Goal: Information Seeking & Learning: Learn about a topic

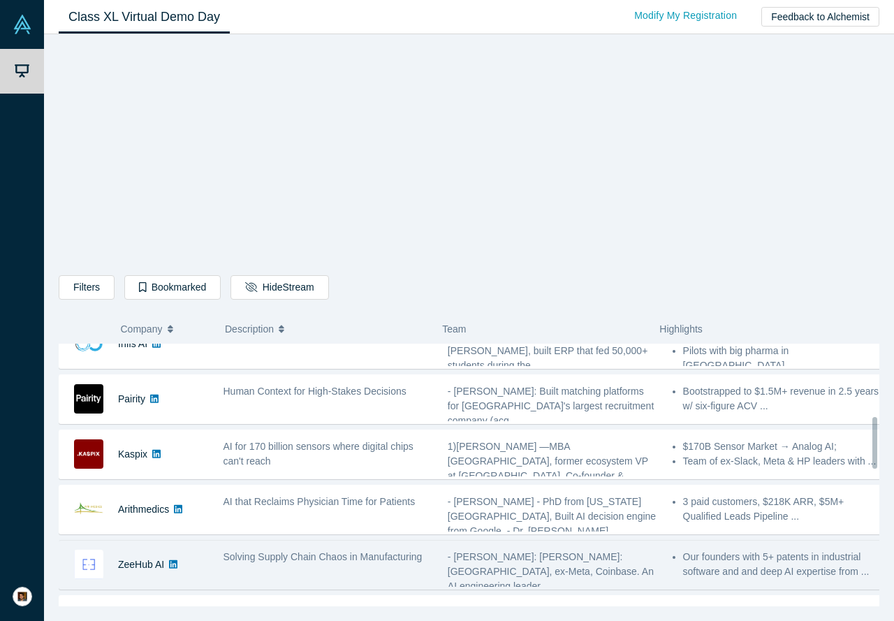
scroll to position [293, 0]
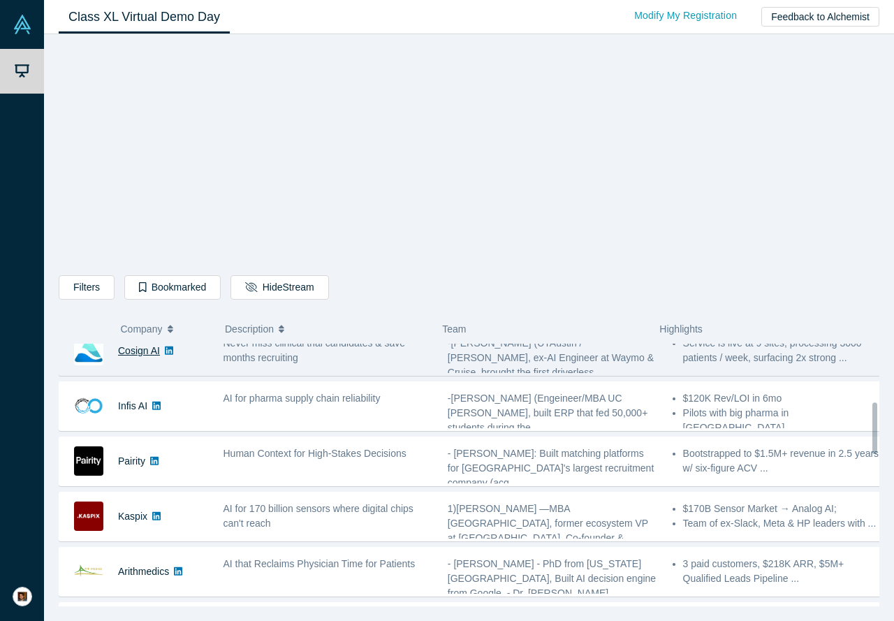
click at [135, 347] on link "Cosign AI" at bounding box center [139, 350] width 42 height 11
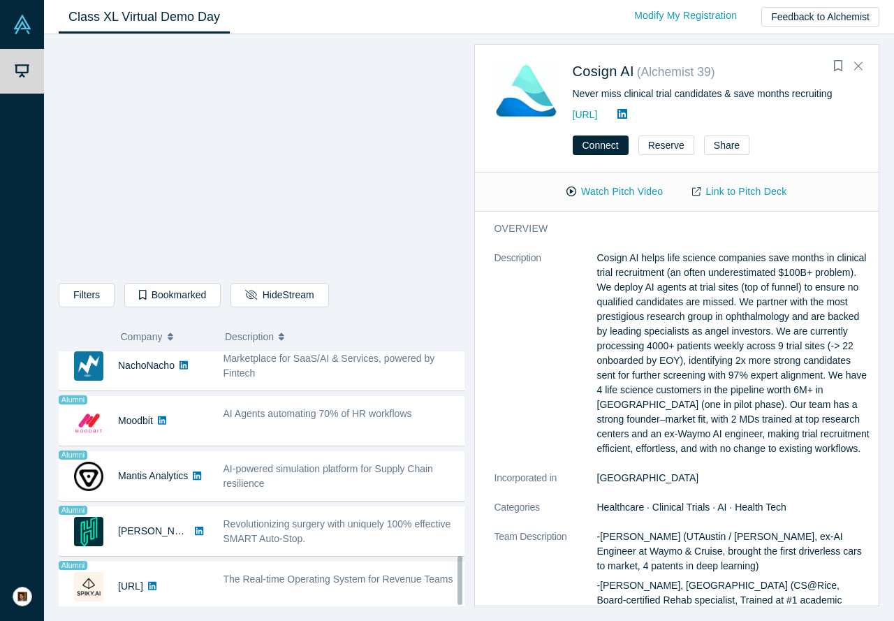
scroll to position [1069, 0]
click at [598, 119] on link "[URL]" at bounding box center [585, 114] width 25 height 11
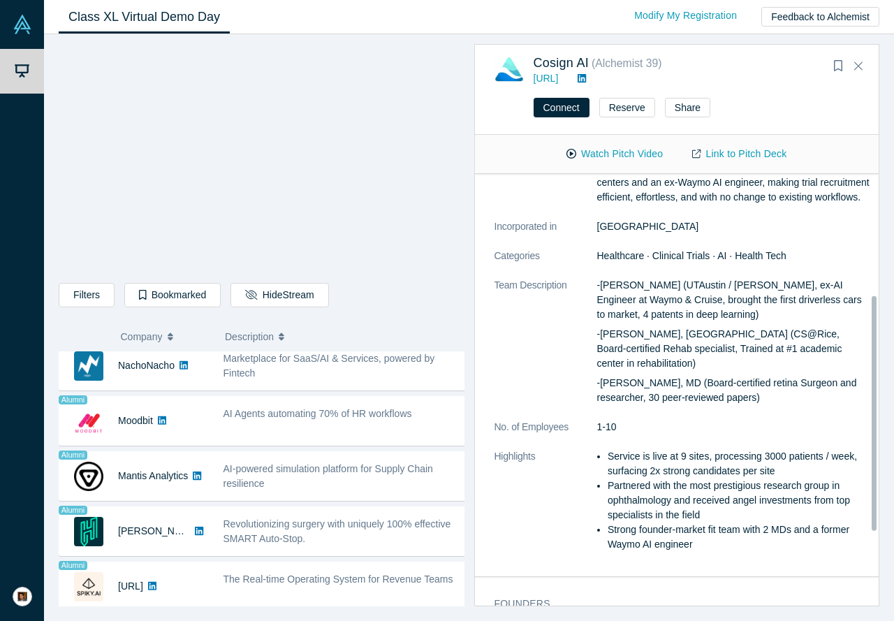
scroll to position [209, 0]
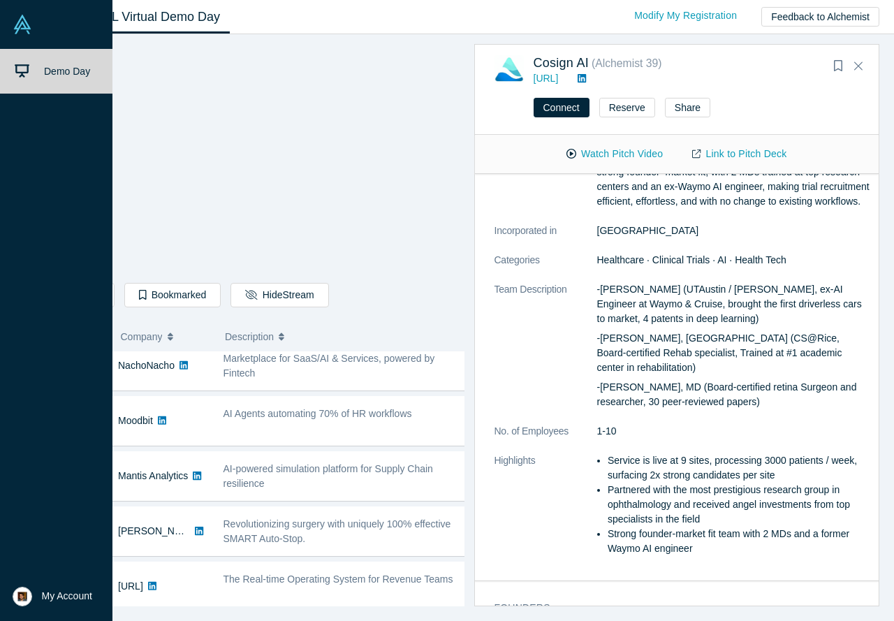
click at [27, 17] on img at bounding box center [23, 25] width 20 height 20
click at [58, 81] on link "Demo Day" at bounding box center [61, 71] width 123 height 45
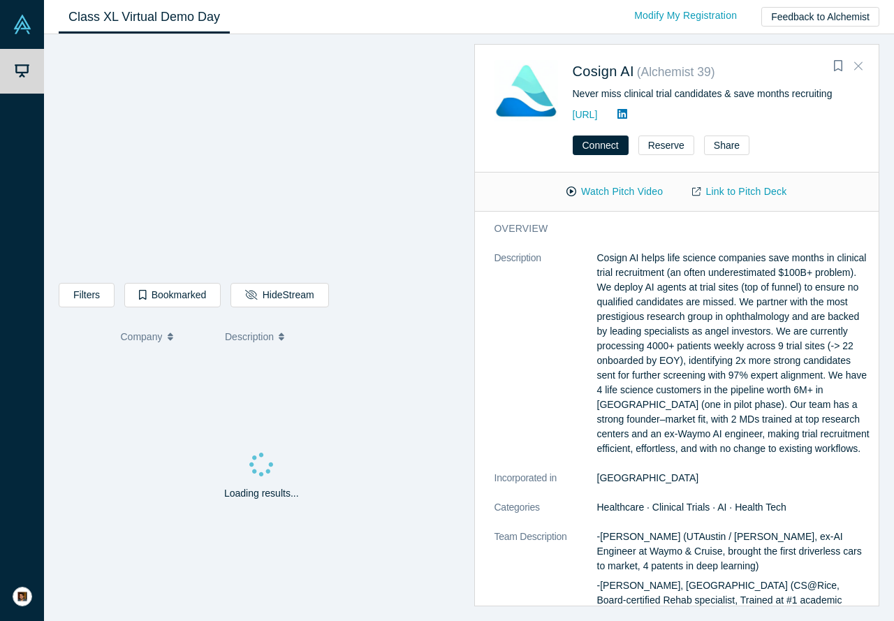
click at [859, 61] on icon "Close" at bounding box center [858, 65] width 8 height 13
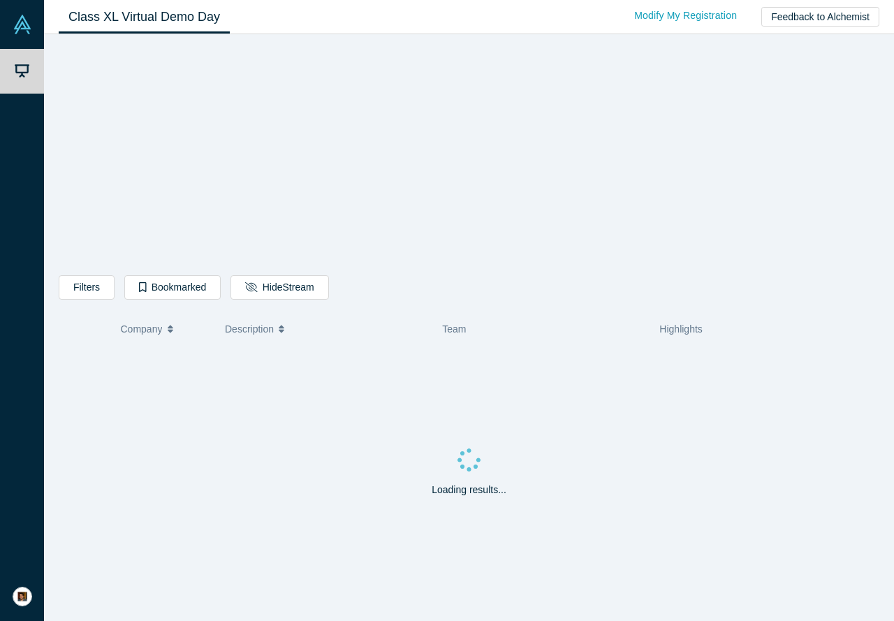
click at [156, 321] on span "Company" at bounding box center [142, 328] width 42 height 29
